Goal: Task Accomplishment & Management: Use online tool/utility

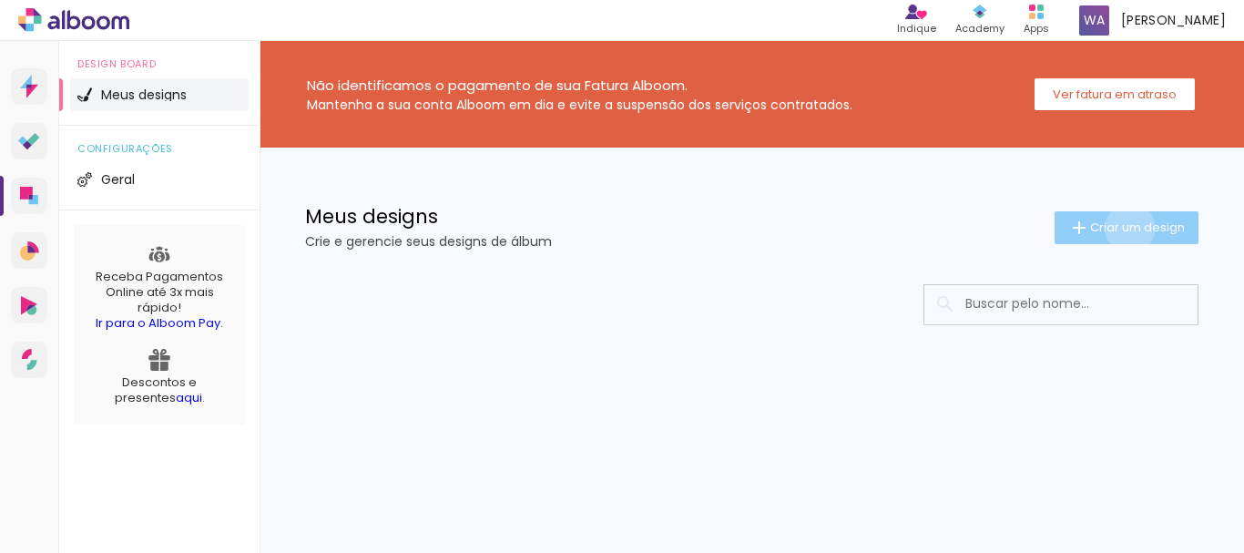
click at [1126, 228] on span "Criar um design" at bounding box center [1137, 227] width 95 height 12
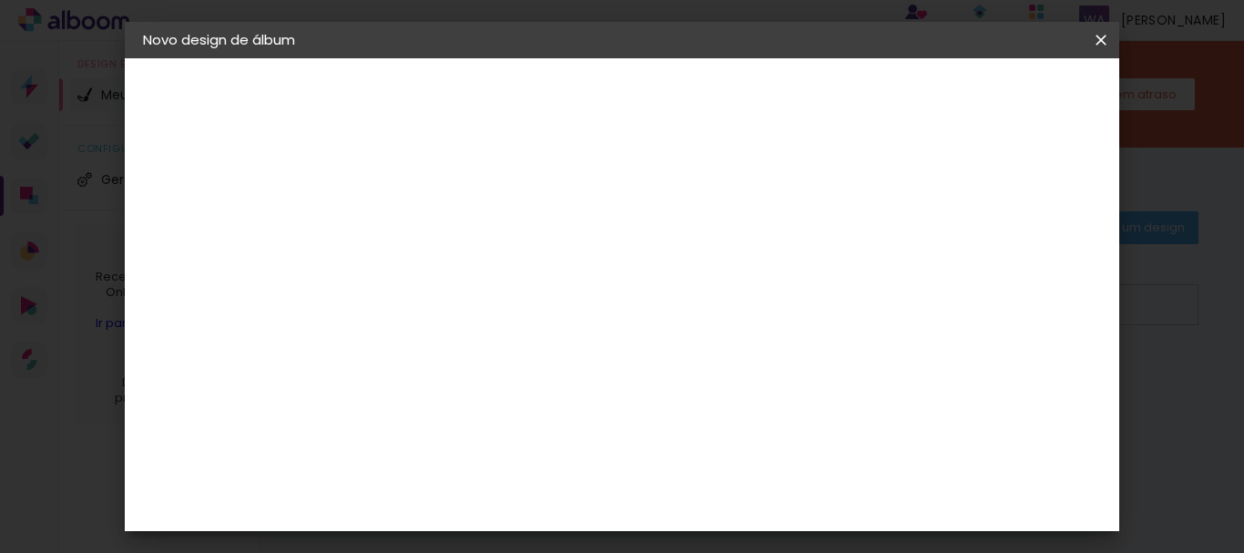
click at [0, 0] on iron-icon at bounding box center [0, 0] width 0 height 0
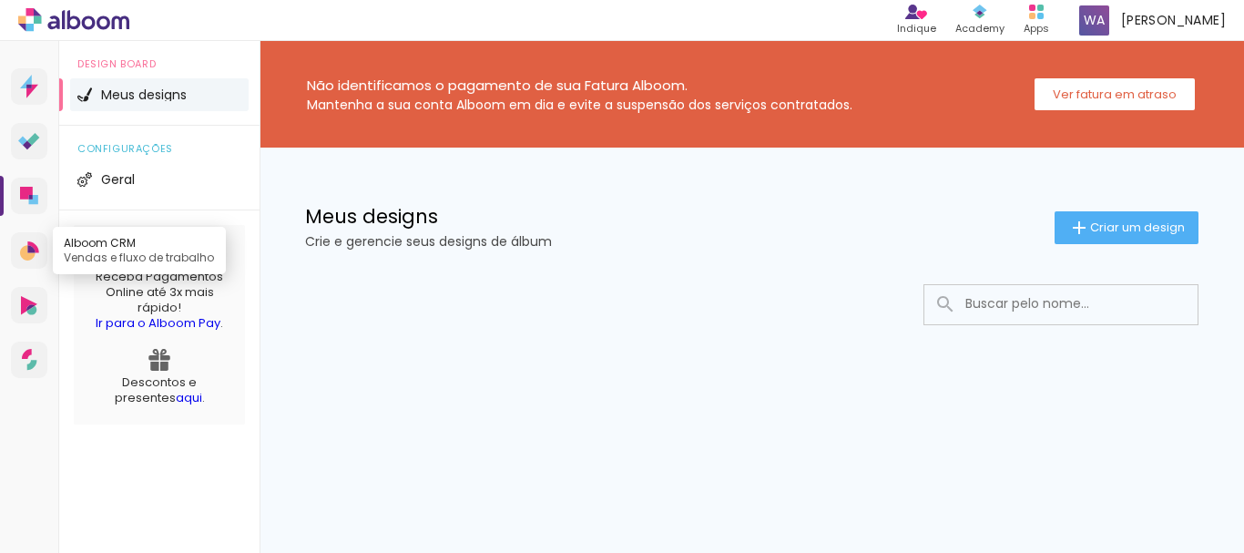
click at [33, 241] on icon at bounding box center [29, 250] width 19 height 19
